Goal: Task Accomplishment & Management: Manage account settings

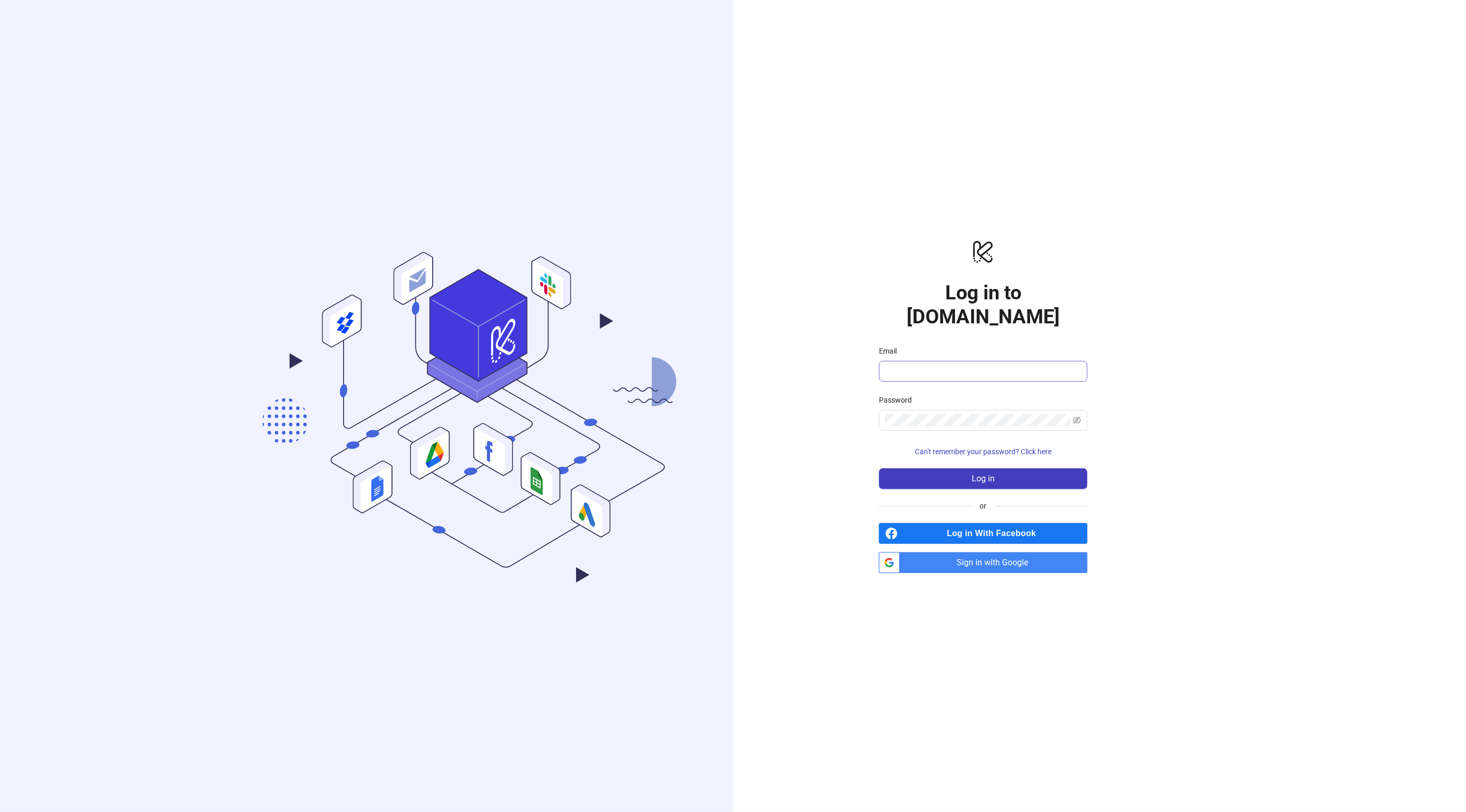
click at [967, 361] on span at bounding box center [983, 371] width 209 height 21
click at [962, 371] on form "Email Password Can't remember your password? Click here Log in" at bounding box center [983, 417] width 209 height 144
click at [958, 424] on form "Email Password Can't remember your password? Click here Log in" at bounding box center [983, 417] width 209 height 144
click at [962, 410] on span at bounding box center [983, 420] width 209 height 21
click at [1025, 448] on span "Can't remember your password? Click here" at bounding box center [983, 452] width 136 height 9
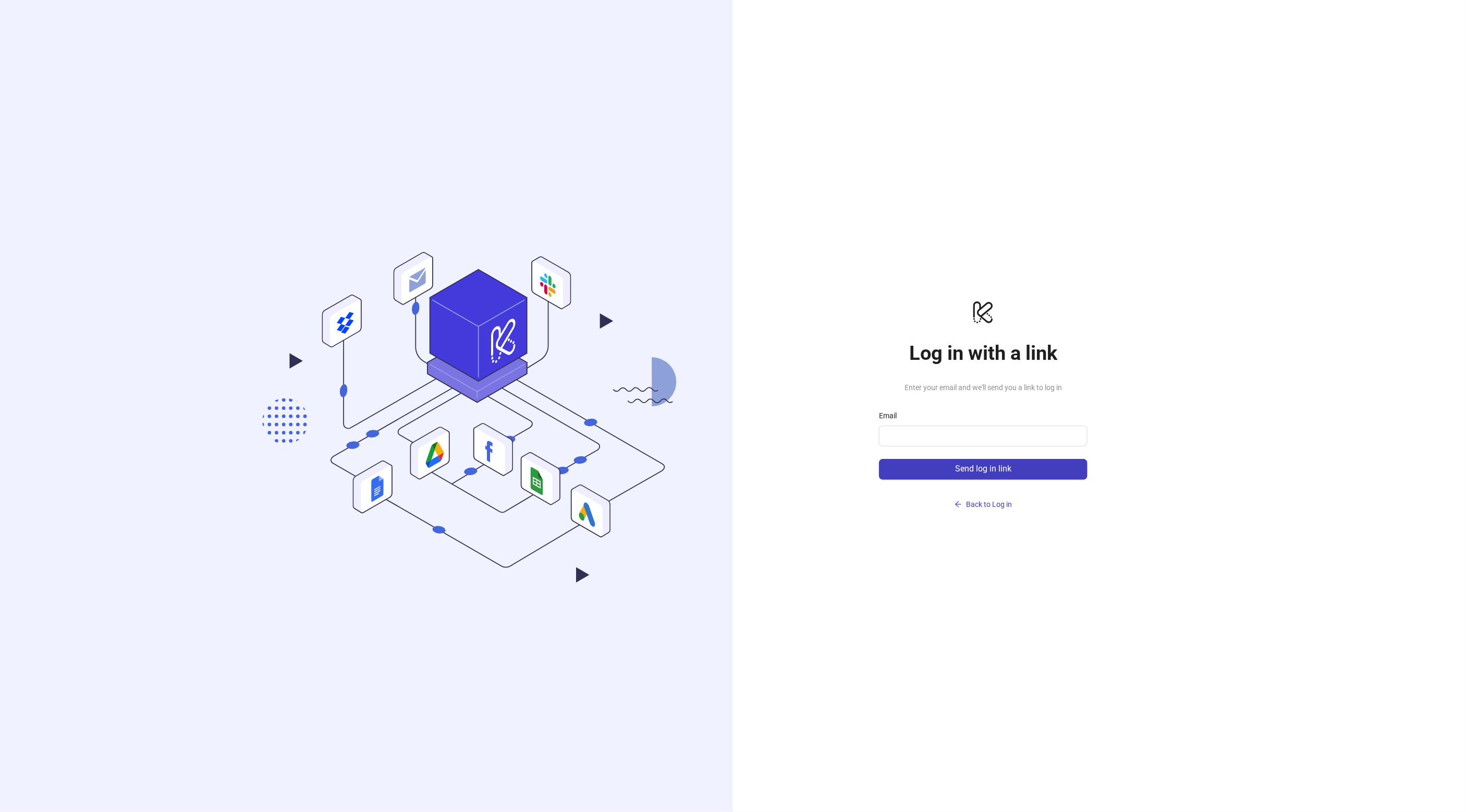
click at [976, 420] on div "Email" at bounding box center [983, 418] width 209 height 16
click at [973, 424] on div "Email" at bounding box center [983, 418] width 209 height 16
click at [972, 436] on input "Email" at bounding box center [983, 435] width 194 height 12
type input "*"
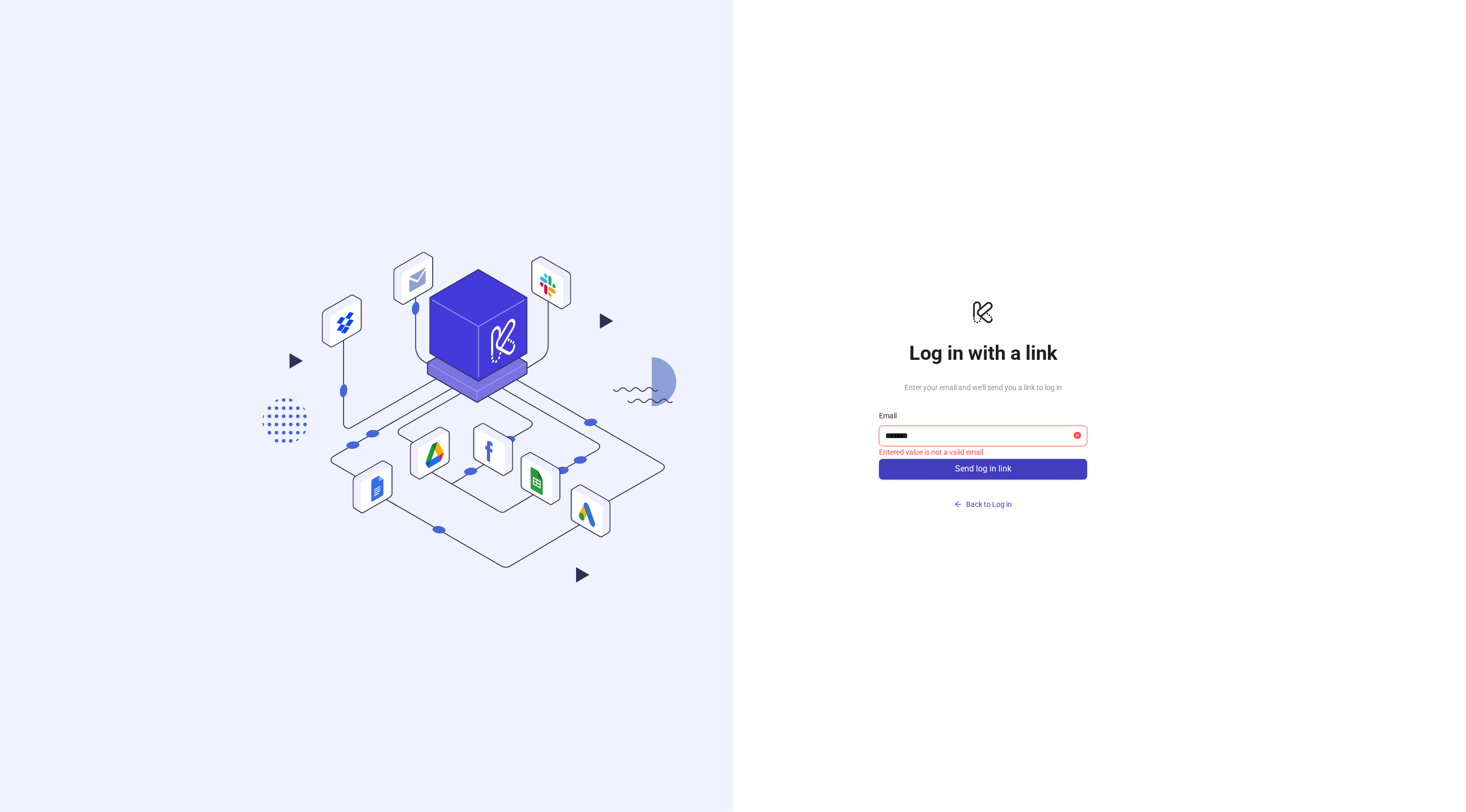
type input "**********"
click at [940, 488] on link "Back to Log in" at bounding box center [983, 496] width 209 height 33
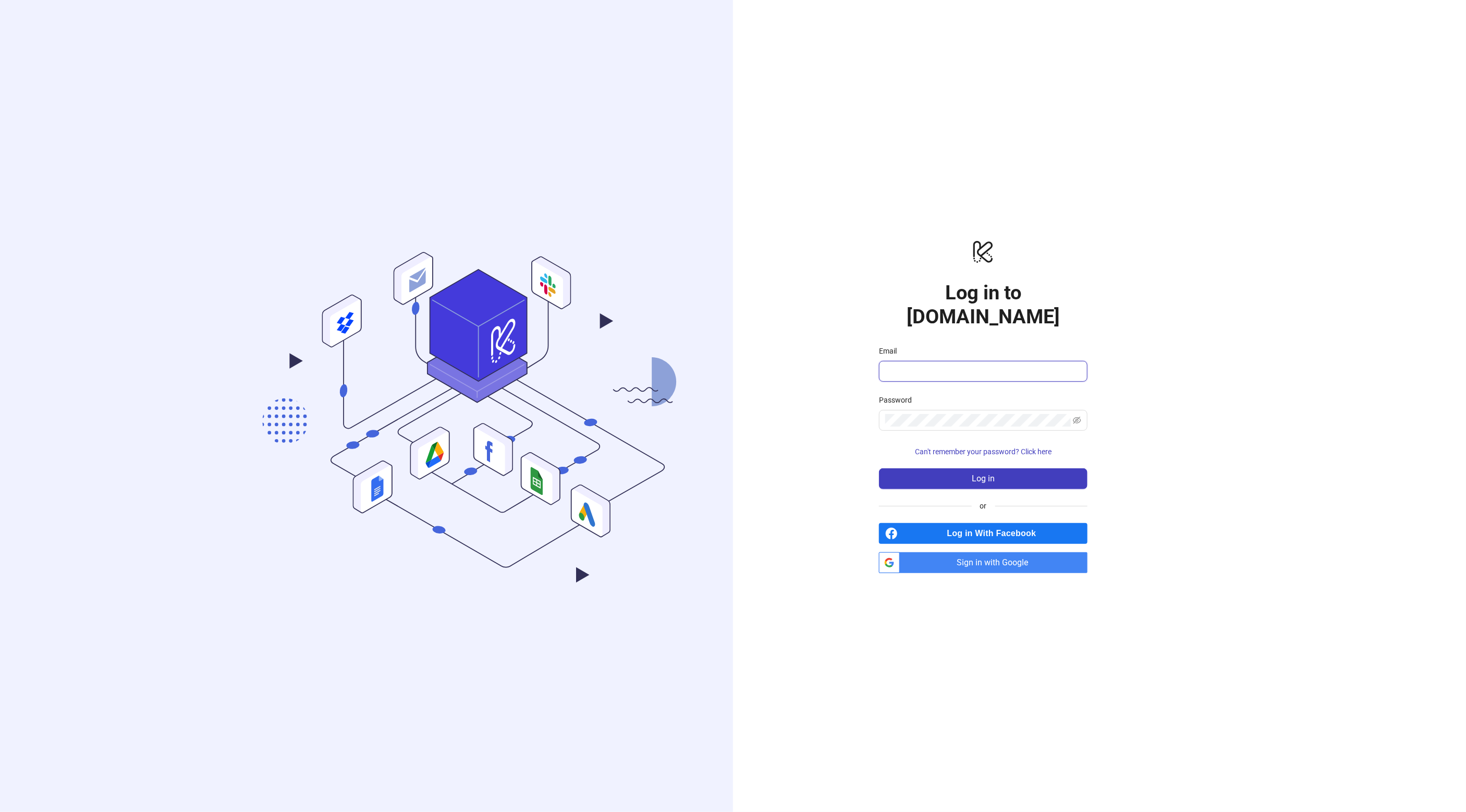
click at [984, 364] on input "Email" at bounding box center [983, 371] width 194 height 12
click at [841, 434] on div "logo/logo-mobile Log in to [DOMAIN_NAME] Email Password Can't remember your pas…" at bounding box center [983, 406] width 500 height 812
click at [971, 448] on span "Can't remember your password? Click here" at bounding box center [983, 452] width 136 height 9
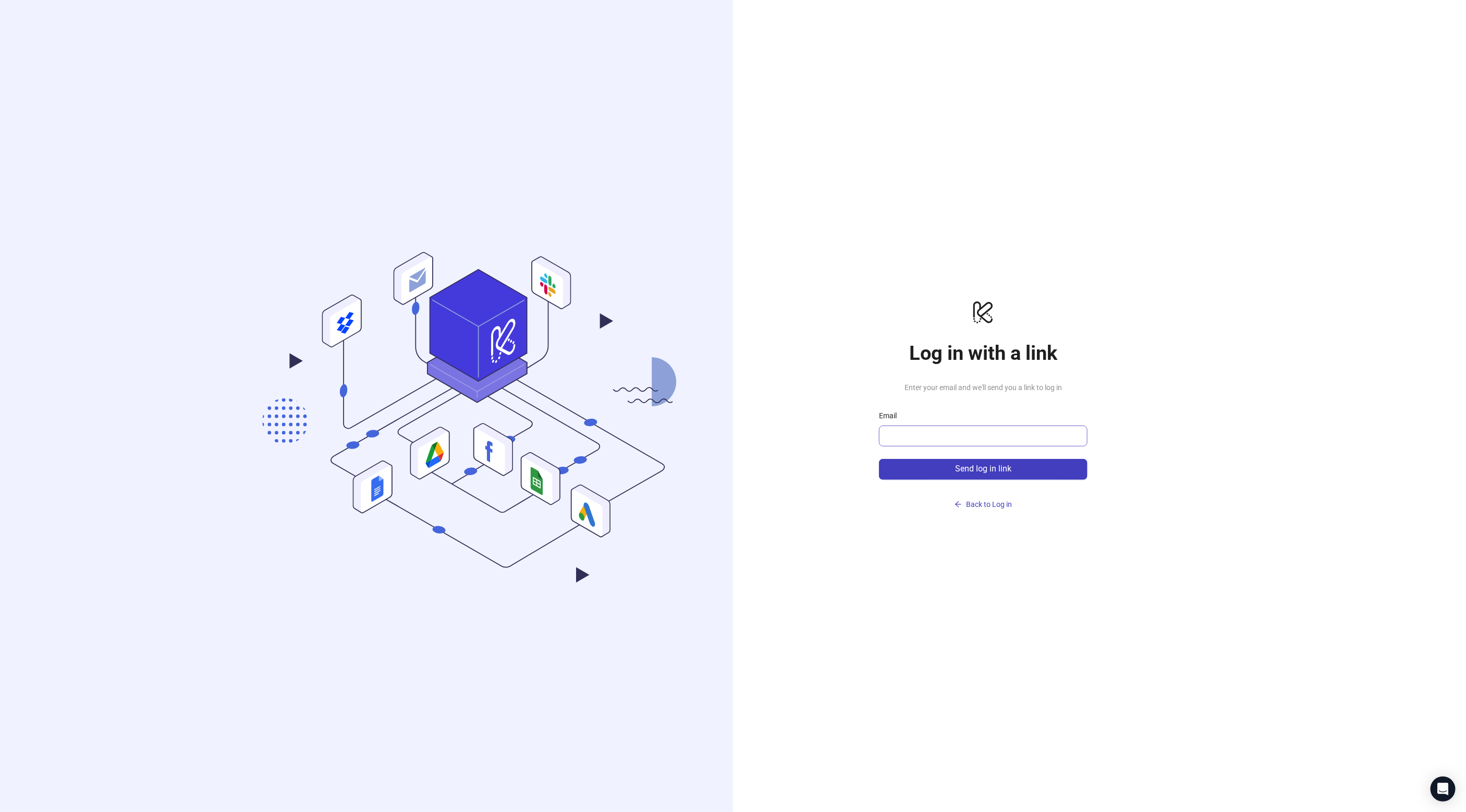
click at [931, 443] on span at bounding box center [983, 436] width 209 height 21
type input "**********"
click at [959, 468] on span "Send log in link" at bounding box center [983, 468] width 56 height 10
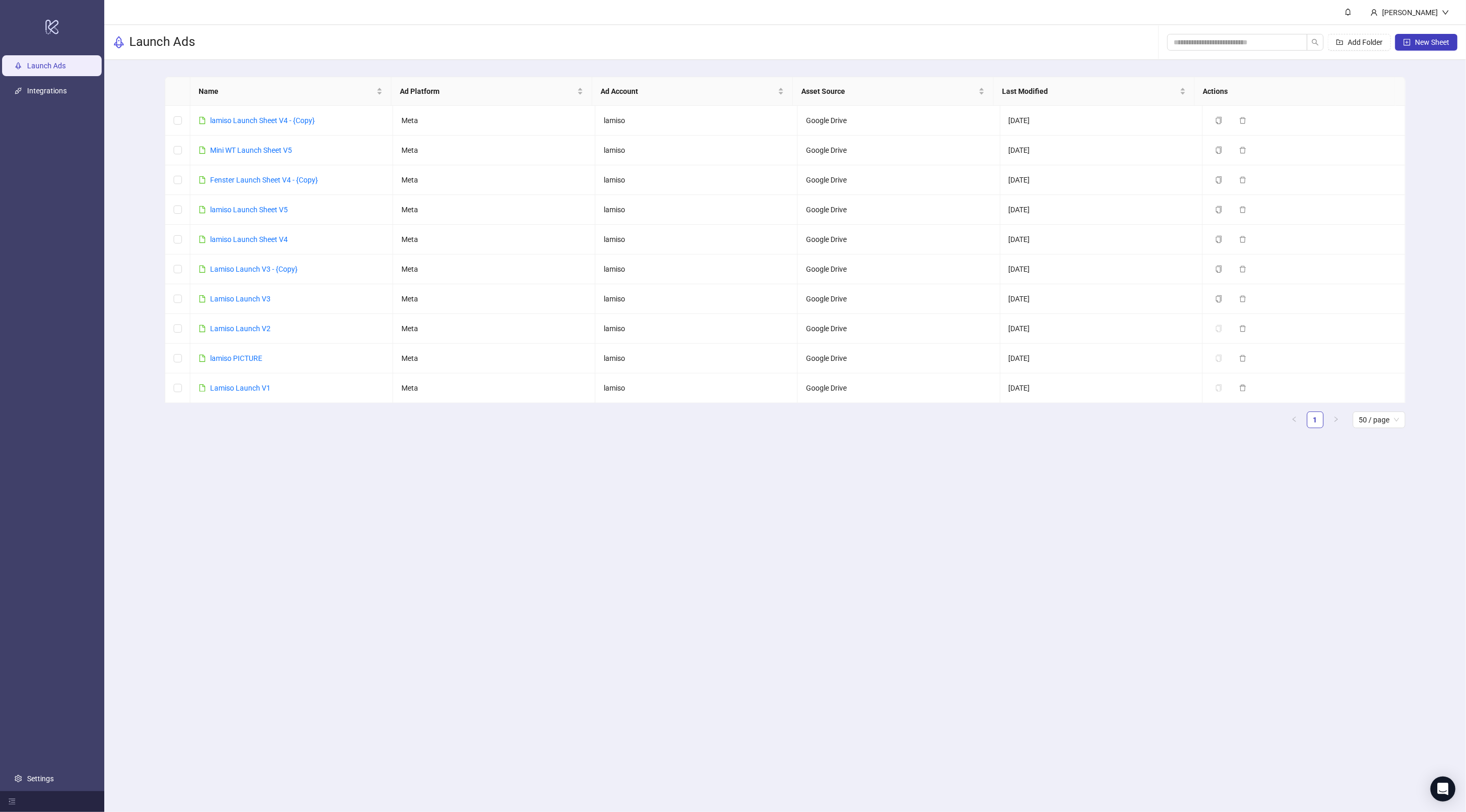
click at [26, 764] on ul "Launch Ads Integrations Settings" at bounding box center [52, 422] width 104 height 738
click at [31, 780] on link "Settings" at bounding box center [40, 779] width 26 height 9
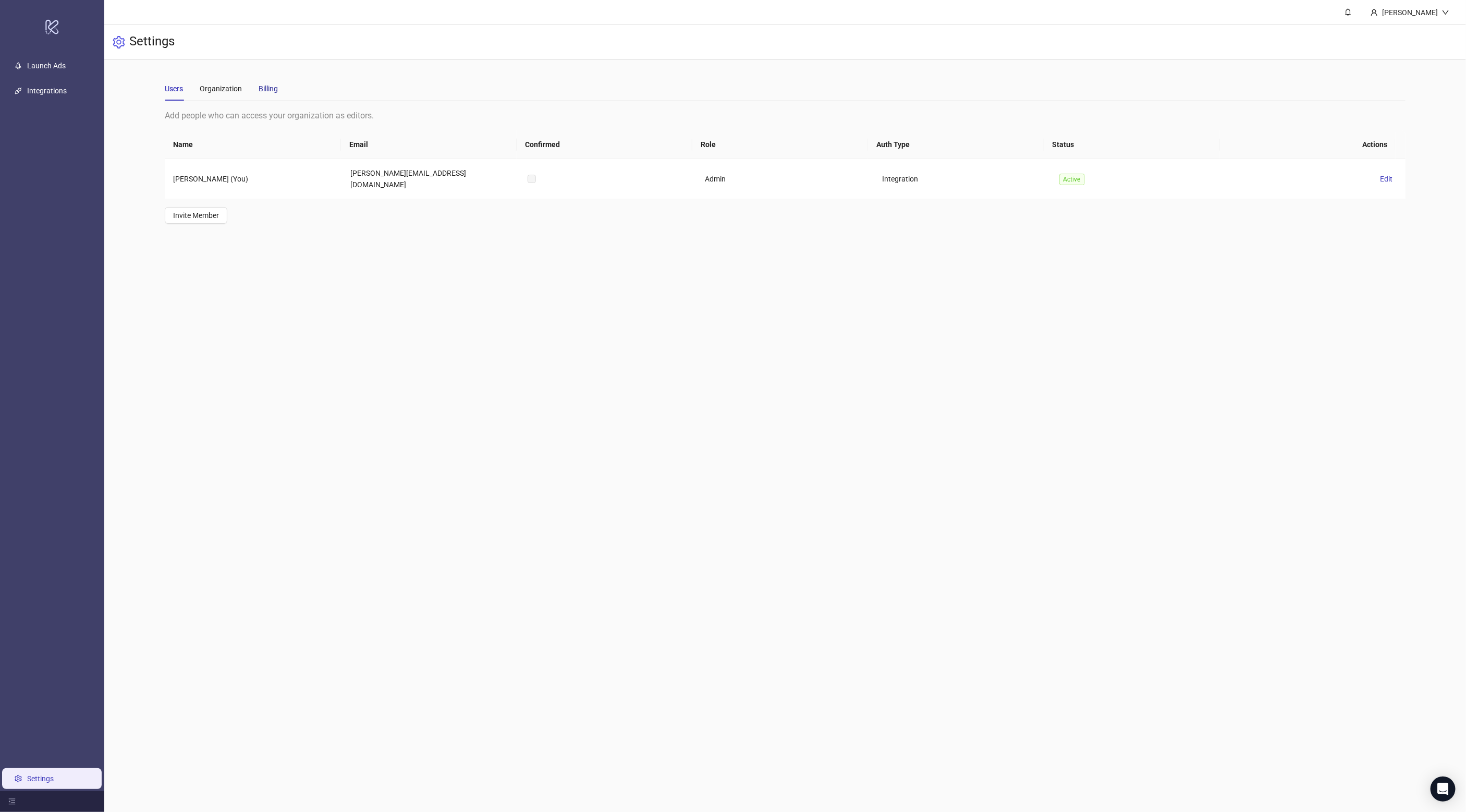
click at [264, 83] on div "Billing" at bounding box center [268, 88] width 19 height 11
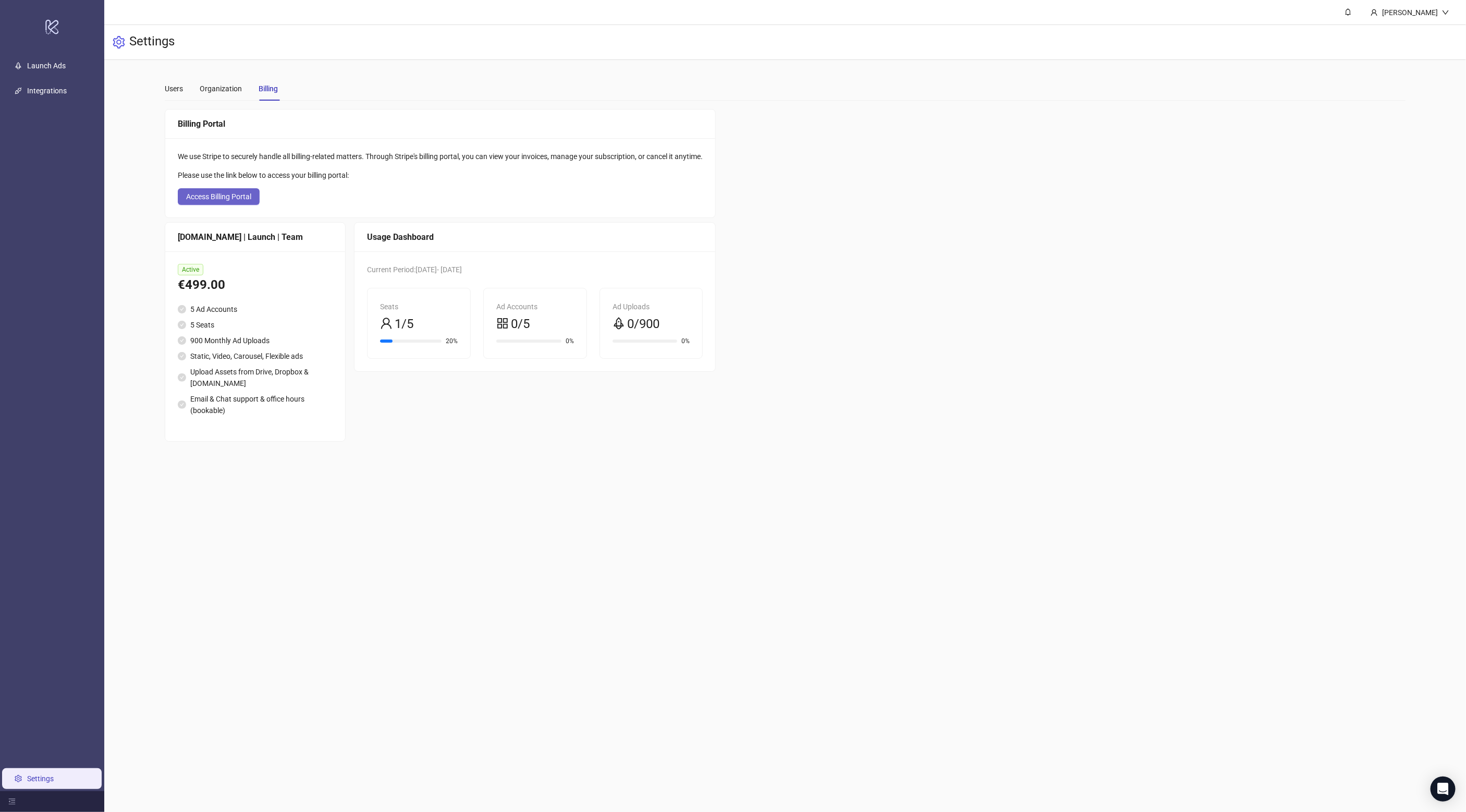
click at [228, 201] on button "Access Billing Portal" at bounding box center [219, 196] width 82 height 17
